Goal: Transaction & Acquisition: Purchase product/service

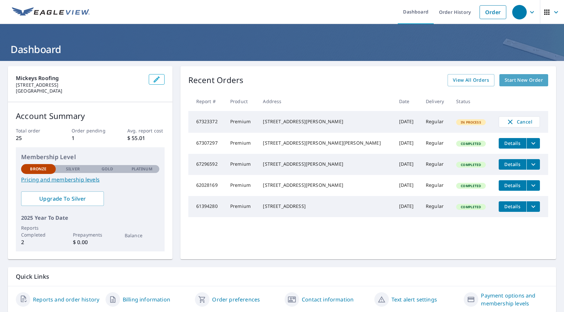
click at [524, 82] on span "Start New Order" at bounding box center [524, 80] width 38 height 8
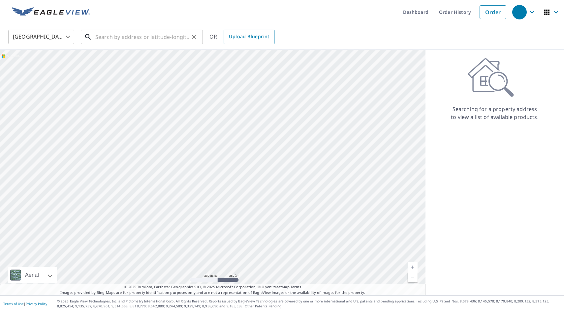
click at [150, 39] on input "text" at bounding box center [142, 37] width 94 height 18
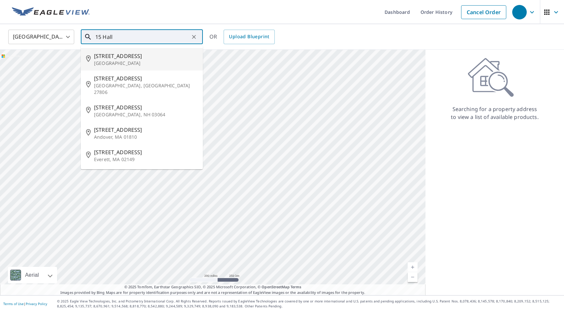
click at [124, 63] on p "[GEOGRAPHIC_DATA]" at bounding box center [146, 63] width 104 height 7
type input "[STREET_ADDRESS]"
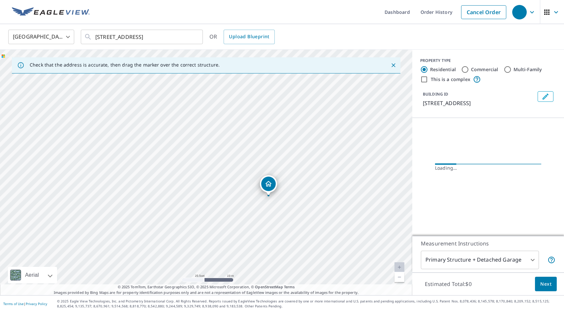
drag, startPoint x: 290, startPoint y: 203, endPoint x: 281, endPoint y: 201, distance: 8.5
click at [281, 201] on div "[STREET_ADDRESS]" at bounding box center [206, 173] width 412 height 246
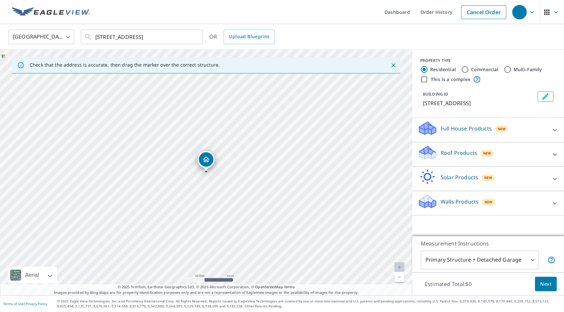
click at [494, 152] on div "Roof Products New" at bounding box center [481, 154] width 129 height 19
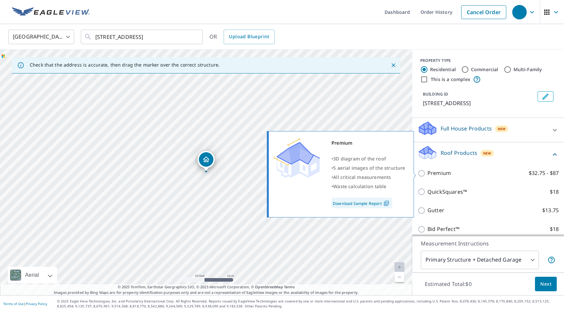
click at [451, 171] on label "Premium $32.75 - $87" at bounding box center [492, 173] width 131 height 8
click at [427, 171] on input "Premium $32.75 - $87" at bounding box center [422, 173] width 10 height 8
checkbox input "true"
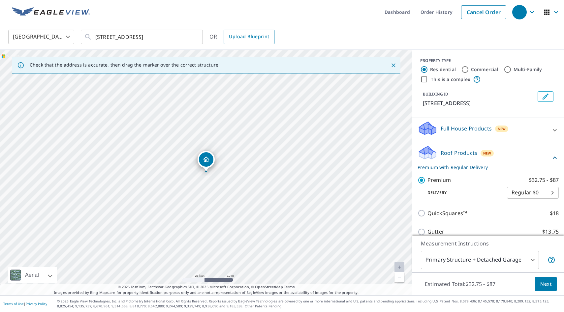
click at [531, 258] on body "Dashboard Order History Cancel Order United States [GEOGRAPHIC_DATA] ​ [STREET_…" at bounding box center [282, 156] width 564 height 312
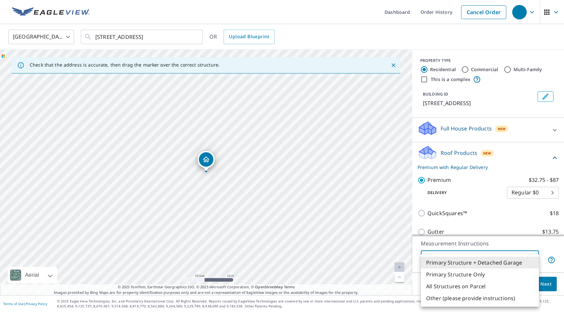
click at [489, 276] on li "Primary Structure Only" at bounding box center [480, 275] width 118 height 12
type input "2"
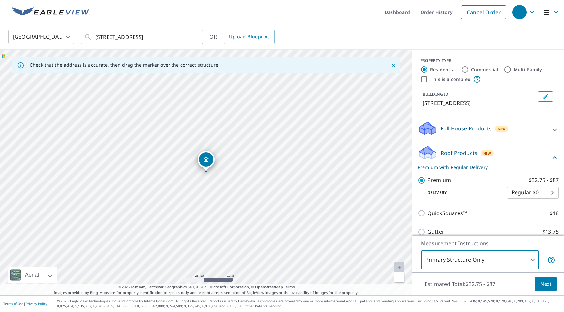
click at [540, 283] on button "Next" at bounding box center [546, 284] width 22 height 15
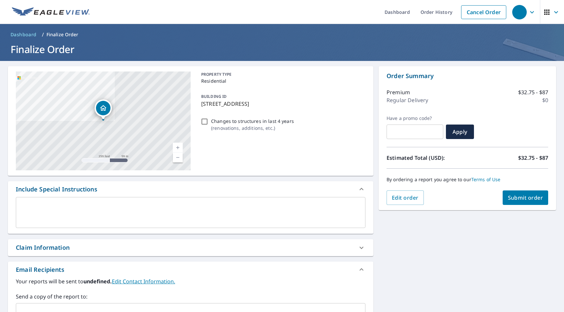
click at [522, 202] on button "Submit order" at bounding box center [526, 198] width 46 height 15
